Goal: Check status: Check status

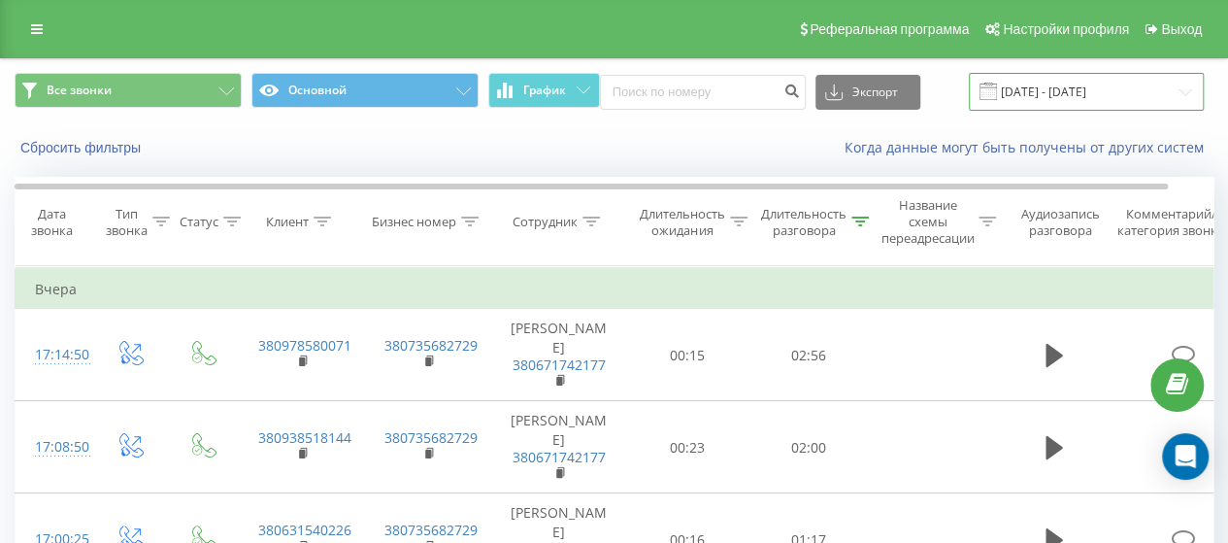
click at [1128, 105] on input "[DATE] - [DATE]" at bounding box center [1086, 92] width 235 height 38
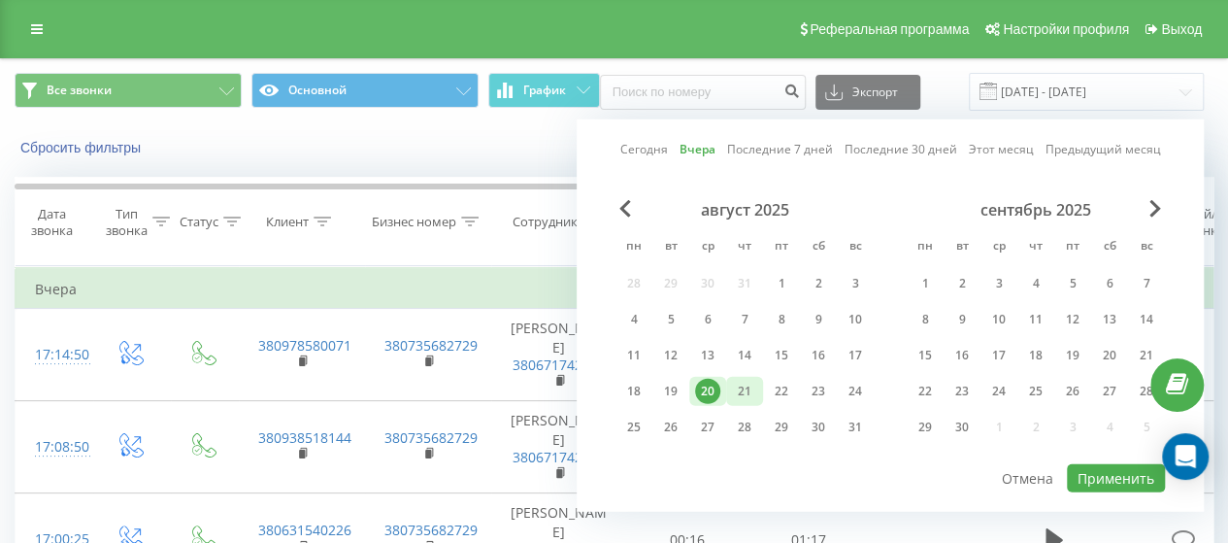
click at [745, 392] on font "21" at bounding box center [745, 390] width 14 height 17
click at [1101, 477] on font "Применить" at bounding box center [1115, 478] width 77 height 18
type input "[DATE] - [DATE]"
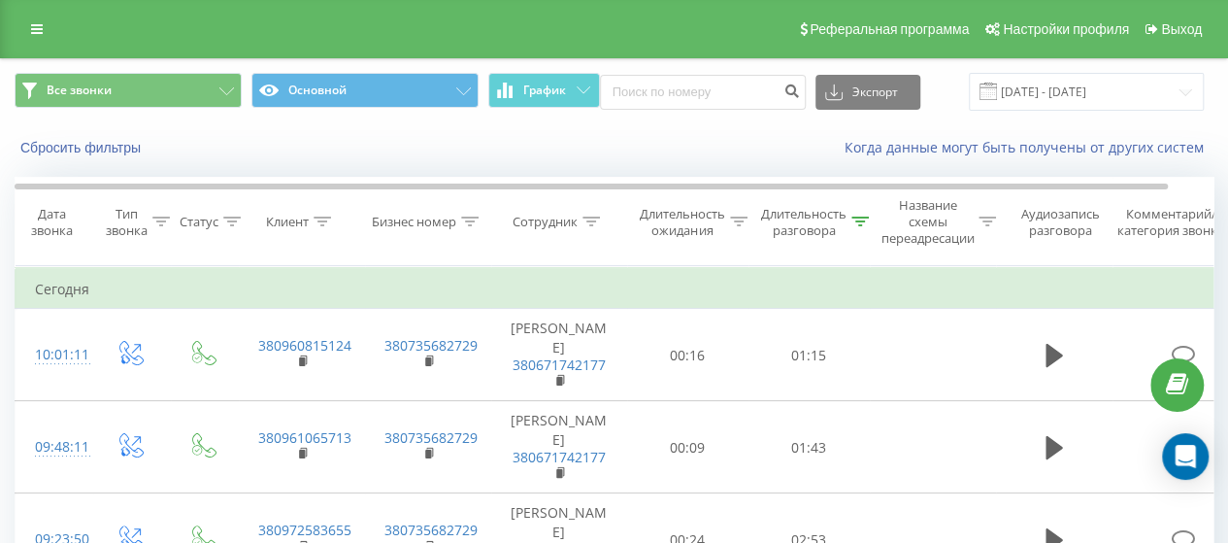
scroll to position [231, 0]
